Goal: Task Accomplishment & Management: Complete application form

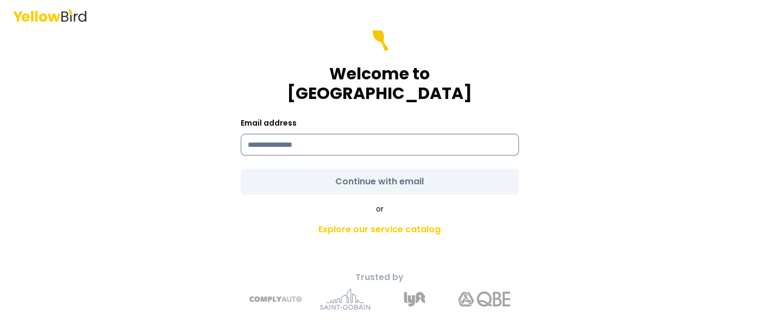
click at [298, 134] on input at bounding box center [380, 145] width 278 height 22
drag, startPoint x: 325, startPoint y: 135, endPoint x: 291, endPoint y: 177, distance: 54.4
click at [185, 139] on div "**********" at bounding box center [380, 183] width 400 height 272
type input "**********"
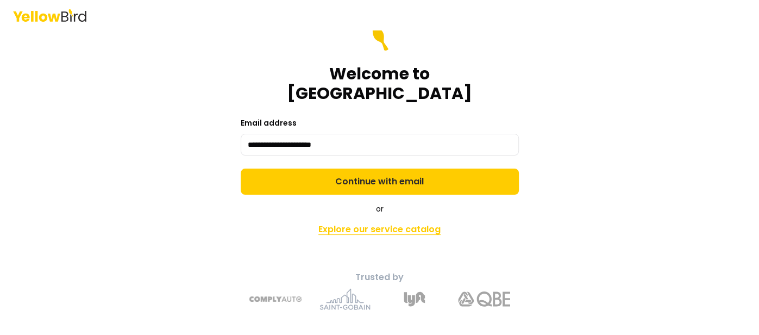
click at [389, 222] on link "Explore our service catalog" at bounding box center [380, 229] width 382 height 22
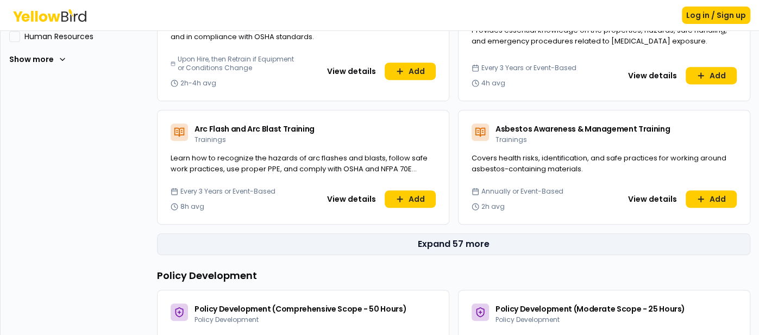
scroll to position [478, 0]
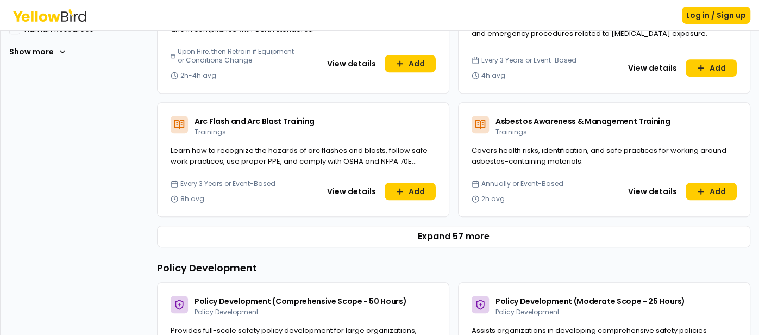
drag, startPoint x: 456, startPoint y: 236, endPoint x: 450, endPoint y: 233, distance: 6.8
click at [453, 235] on button "Expand 57 more" at bounding box center [453, 236] width 593 height 22
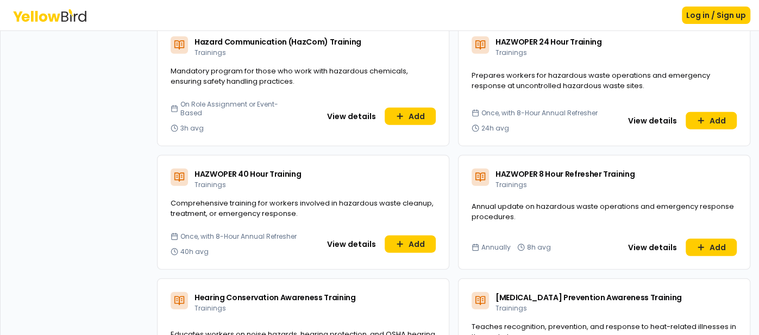
scroll to position [1823, 0]
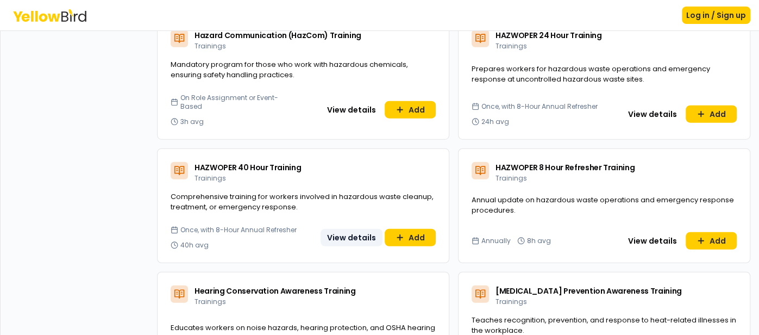
click at [349, 229] on button "View details" at bounding box center [352, 237] width 62 height 17
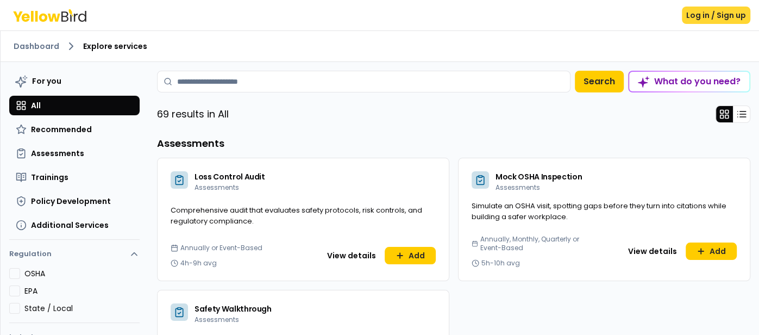
click at [724, 19] on button "Log in / Sign up" at bounding box center [716, 15] width 68 height 17
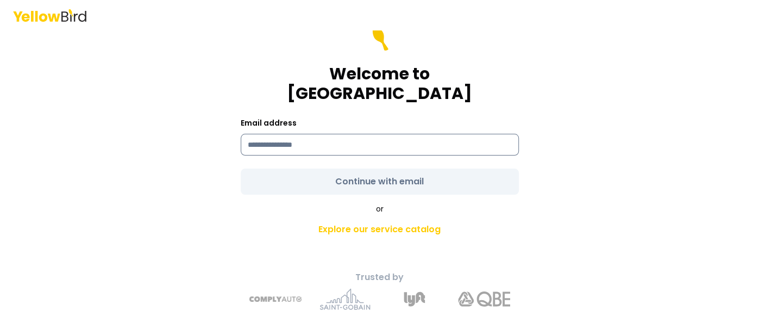
click at [347, 138] on input at bounding box center [380, 145] width 278 height 22
type input "**********"
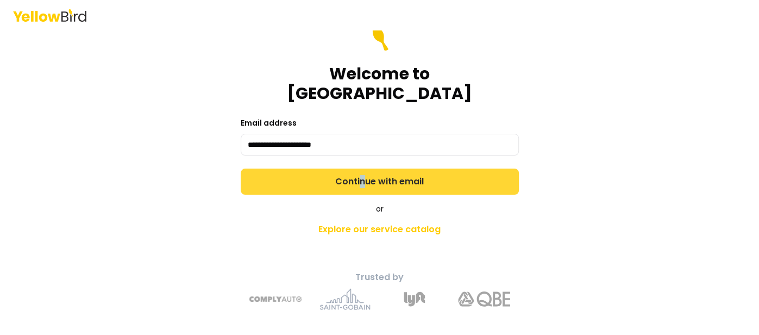
click at [364, 168] on form "**********" at bounding box center [380, 109] width 278 height 169
click at [377, 171] on button "Continue with email" at bounding box center [380, 181] width 278 height 26
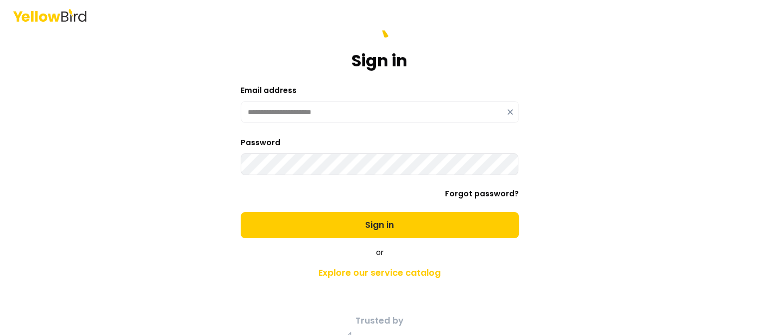
click at [382, 227] on button "Sign in" at bounding box center [380, 225] width 278 height 26
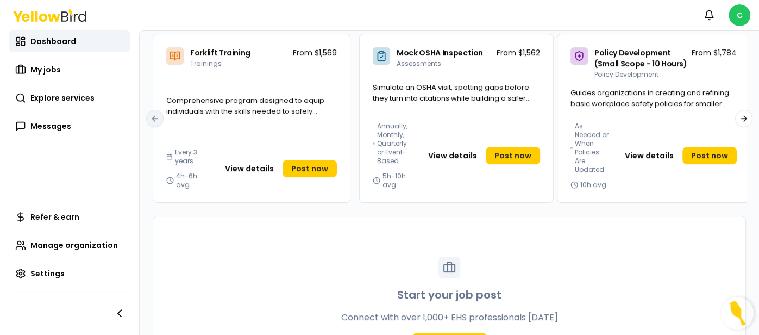
scroll to position [114, 0]
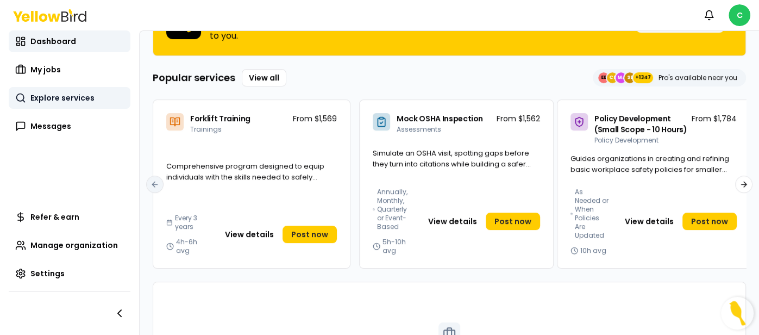
click at [59, 98] on span "Explore services" at bounding box center [62, 97] width 64 height 11
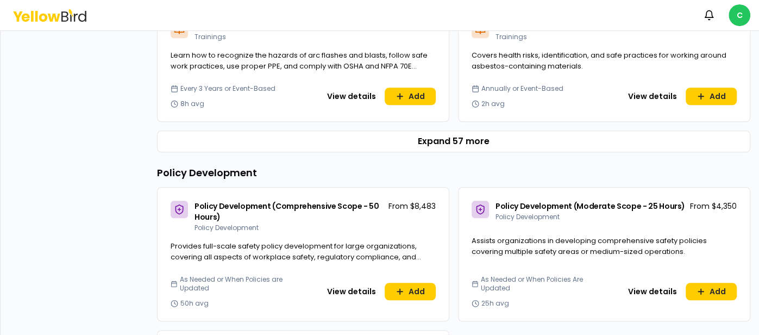
scroll to position [566, 0]
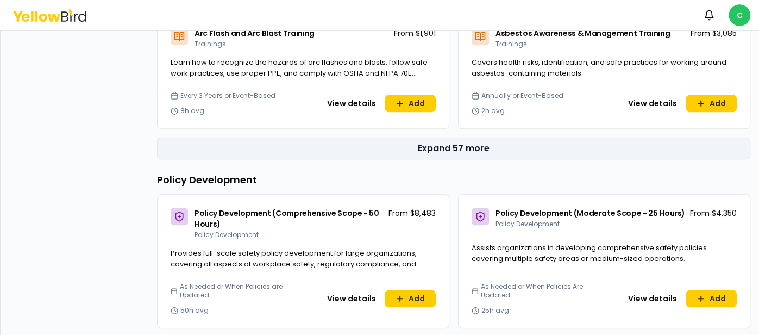
click at [448, 149] on button "Expand 57 more" at bounding box center [453, 148] width 593 height 22
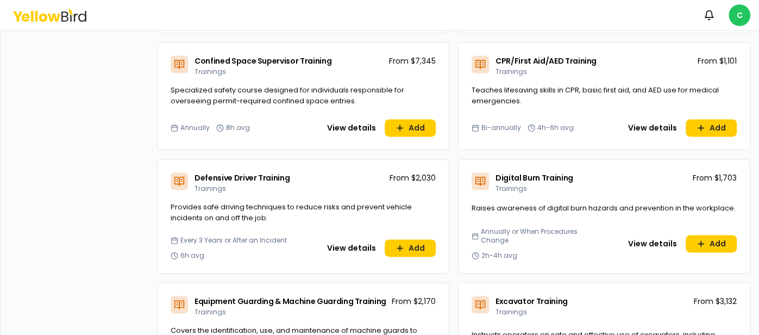
scroll to position [1068, 0]
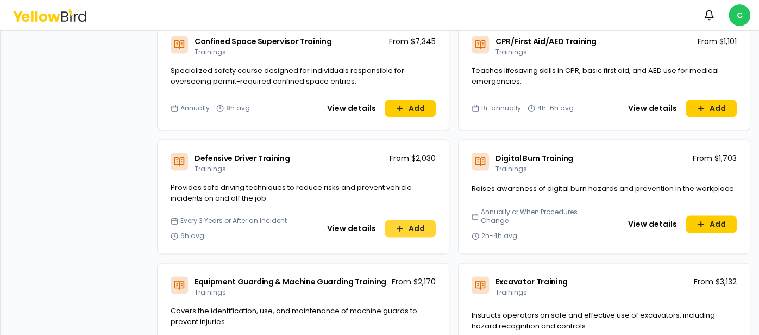
click at [410, 224] on button "Add" at bounding box center [410, 227] width 51 height 17
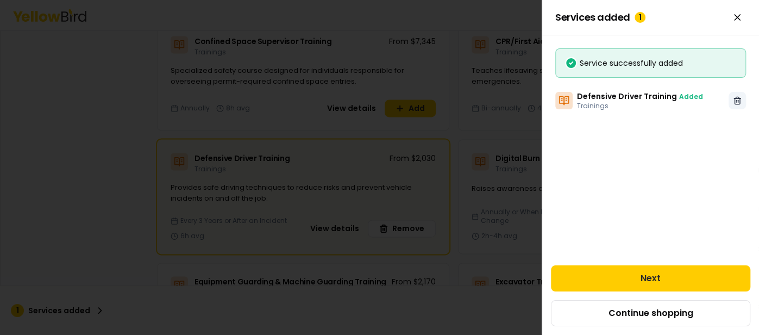
click at [738, 104] on icon at bounding box center [736, 101] width 5 height 6
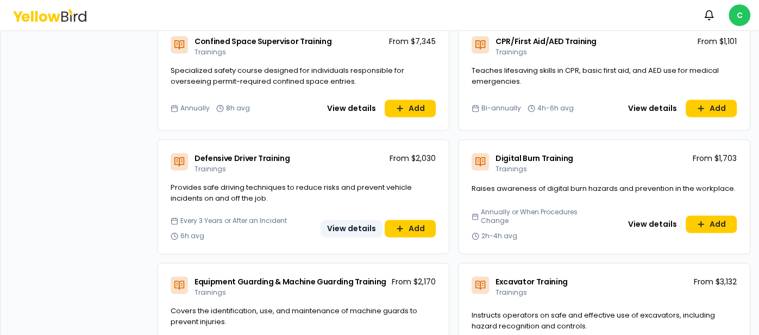
click at [351, 224] on button "View details" at bounding box center [352, 227] width 62 height 17
